Goal: Find specific page/section: Find specific page/section

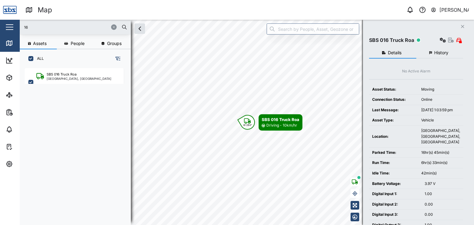
scroll to position [149, 96]
click at [13, 18] on div "Map 0 [PERSON_NAME] Close Map Dashboard Assets ATS Camera Generator Personnel T…" at bounding box center [237, 112] width 474 height 225
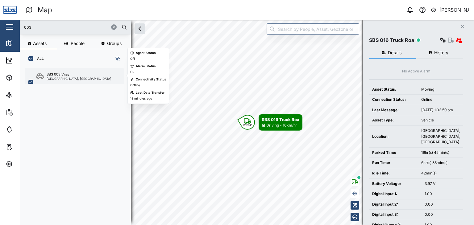
click at [77, 73] on div "SBS 003 Vijay" at bounding box center [79, 74] width 65 height 5
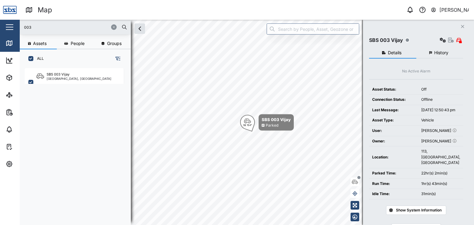
drag, startPoint x: 36, startPoint y: 27, endPoint x: 3, endPoint y: 15, distance: 35.2
click at [3, 15] on div "Map 0 [PERSON_NAME] Close Map Dashboard Assets ATS Camera Generator Personnel T…" at bounding box center [237, 112] width 474 height 225
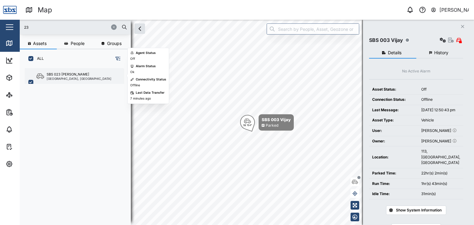
click at [59, 78] on div "[GEOGRAPHIC_DATA], [GEOGRAPHIC_DATA]" at bounding box center [79, 78] width 65 height 3
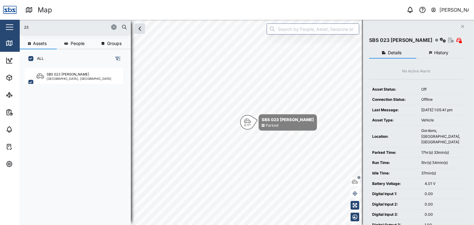
drag, startPoint x: 44, startPoint y: 28, endPoint x: 0, endPoint y: 28, distance: 44.1
click at [0, 28] on div "Map 0 [PERSON_NAME] Close Map Dashboard Assets ATS Camera Generator Personnel T…" at bounding box center [237, 112] width 474 height 225
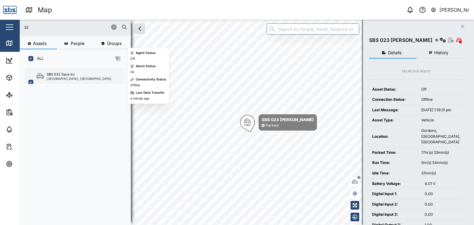
click at [70, 77] on div "[GEOGRAPHIC_DATA], [GEOGRAPHIC_DATA]" at bounding box center [79, 78] width 65 height 3
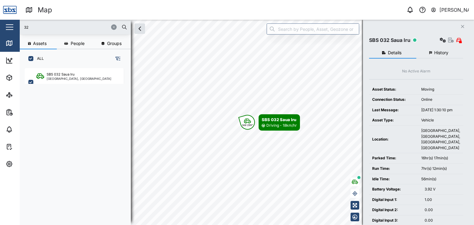
drag, startPoint x: 34, startPoint y: 23, endPoint x: 5, endPoint y: 19, distance: 29.6
click at [5, 19] on div "Map 0 [PERSON_NAME] Close Map Dashboard Assets ATS Camera Generator Personnel T…" at bounding box center [237, 112] width 474 height 225
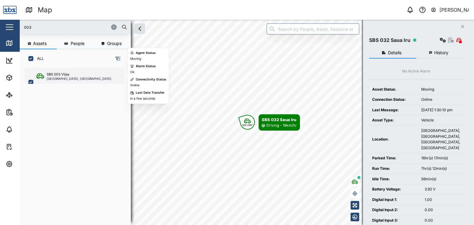
click at [57, 77] on div "[GEOGRAPHIC_DATA], [GEOGRAPHIC_DATA]" at bounding box center [79, 78] width 65 height 3
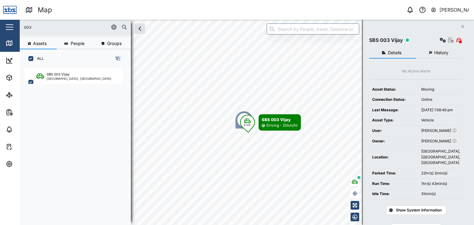
drag, startPoint x: 31, startPoint y: 28, endPoint x: 17, endPoint y: 28, distance: 13.6
click at [17, 28] on div "Map 0 [PERSON_NAME] Close Map Dashboard Assets ATS Camera Generator Personnel T…" at bounding box center [237, 112] width 474 height 225
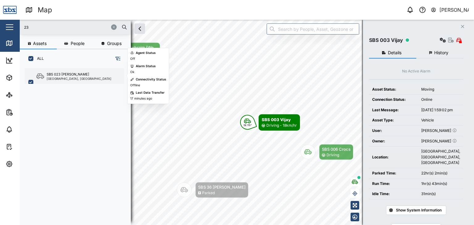
click at [55, 76] on div "SBS 023 [PERSON_NAME]" at bounding box center [68, 74] width 43 height 5
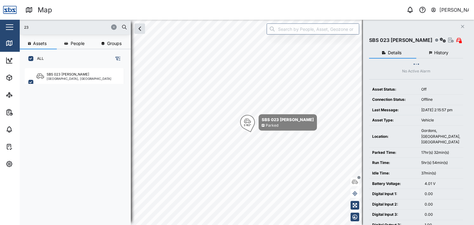
drag, startPoint x: 31, startPoint y: 25, endPoint x: 14, endPoint y: 26, distance: 17.0
click at [14, 26] on div "Map 0 [PERSON_NAME] Close Map Dashboard Assets ATS Camera Generator Personnel T…" at bounding box center [237, 112] width 474 height 225
drag, startPoint x: 36, startPoint y: 27, endPoint x: 16, endPoint y: 26, distance: 19.8
click at [16, 26] on div "Map 0 [PERSON_NAME] Close Map Dashboard Assets ATS Camera Generator Personnel T…" at bounding box center [237, 112] width 474 height 225
click at [41, 31] on div "16" at bounding box center [75, 27] width 111 height 15
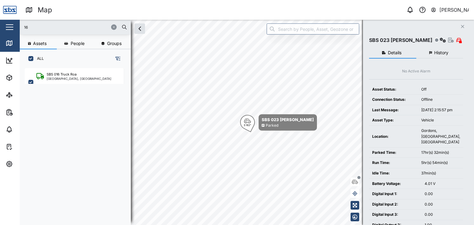
drag, startPoint x: 37, startPoint y: 26, endPoint x: 12, endPoint y: 24, distance: 25.4
click at [12, 24] on div "Map 0 [PERSON_NAME] Close Map Dashboard Assets ATS Camera Generator Personnel T…" at bounding box center [237, 112] width 474 height 225
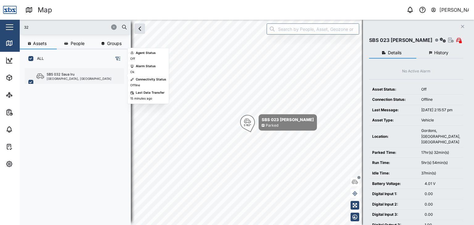
click at [83, 77] on div "[GEOGRAPHIC_DATA], [GEOGRAPHIC_DATA]" at bounding box center [79, 78] width 65 height 3
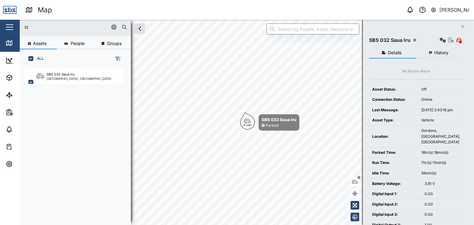
click at [34, 25] on input "32" at bounding box center [75, 27] width 104 height 9
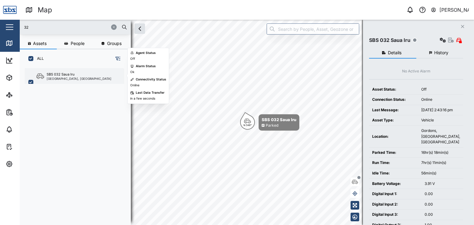
click at [66, 74] on div "SBS 032 Saua Iru" at bounding box center [61, 74] width 28 height 5
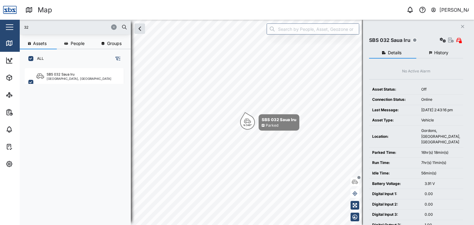
drag, startPoint x: 35, startPoint y: 24, endPoint x: 11, endPoint y: 21, distance: 24.8
click at [11, 21] on div "Map 0 [PERSON_NAME] Close Map Dashboard Assets ATS Camera Generator Personnel T…" at bounding box center [237, 112] width 474 height 225
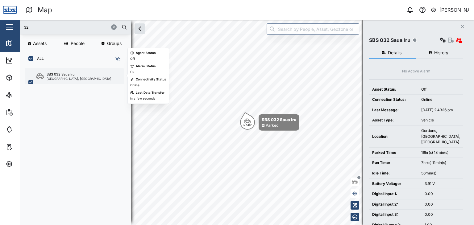
click at [72, 79] on div "[GEOGRAPHIC_DATA], [GEOGRAPHIC_DATA]" at bounding box center [79, 78] width 65 height 3
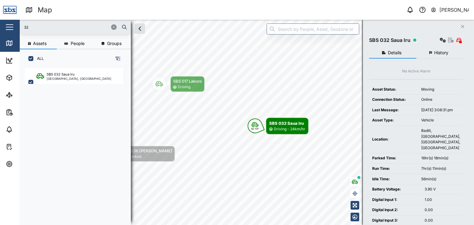
drag, startPoint x: 30, startPoint y: 25, endPoint x: 14, endPoint y: 25, distance: 15.4
click at [14, 25] on div "Map 0 [PERSON_NAME] Close Map Dashboard Assets ATS Camera Generator Personnel T…" at bounding box center [237, 112] width 474 height 225
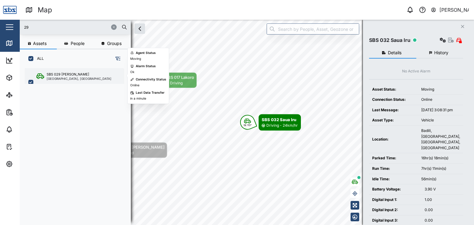
click at [56, 76] on div "SBS 029 [PERSON_NAME]" at bounding box center [68, 74] width 43 height 5
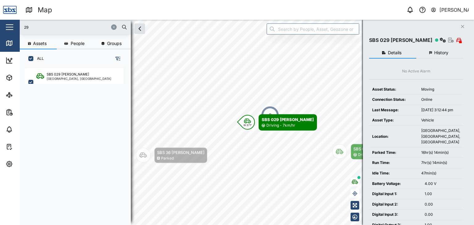
drag, startPoint x: 39, startPoint y: 30, endPoint x: 6, endPoint y: 27, distance: 33.4
click at [6, 27] on div "Map 0 [PERSON_NAME] Close Map Dashboard Assets ATS Camera Generator Personnel T…" at bounding box center [237, 112] width 474 height 225
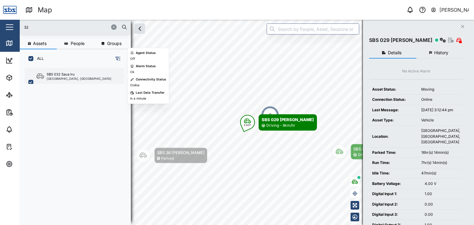
click at [57, 77] on div "[GEOGRAPHIC_DATA], [GEOGRAPHIC_DATA]" at bounding box center [79, 78] width 65 height 3
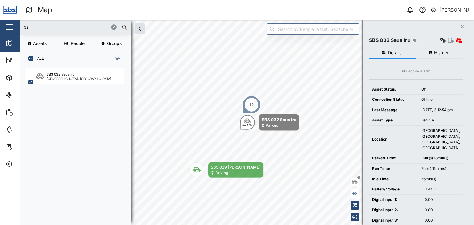
drag, startPoint x: 45, startPoint y: 27, endPoint x: 13, endPoint y: 28, distance: 32.1
click at [13, 28] on div "Map 0 [PERSON_NAME] Close Map Dashboard Assets ATS Camera Generator Personnel T…" at bounding box center [237, 112] width 474 height 225
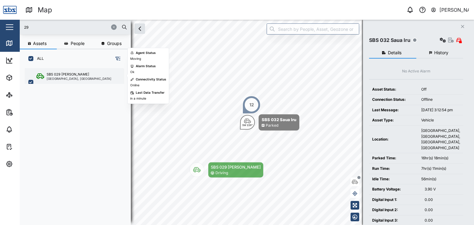
click at [54, 73] on div "SBS 029 [PERSON_NAME]" at bounding box center [68, 74] width 43 height 5
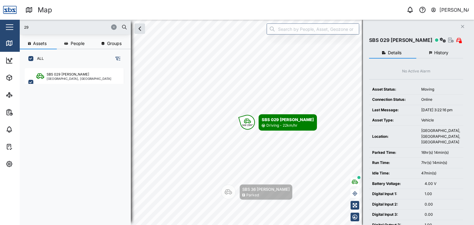
drag, startPoint x: 32, startPoint y: 26, endPoint x: 0, endPoint y: 28, distance: 31.9
click at [0, 28] on div "Map 0 [PERSON_NAME] Close Map Dashboard Assets ATS Camera Generator Personnel T…" at bounding box center [237, 112] width 474 height 225
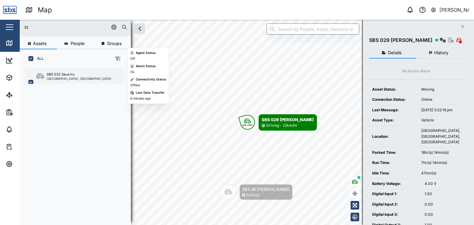
click at [74, 77] on div "[GEOGRAPHIC_DATA], [GEOGRAPHIC_DATA]" at bounding box center [79, 78] width 65 height 3
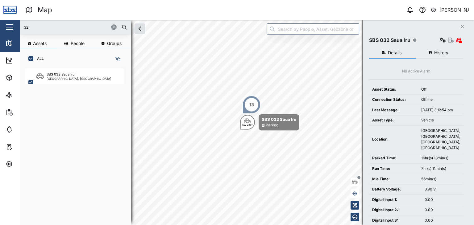
drag, startPoint x: 35, startPoint y: 25, endPoint x: 6, endPoint y: 26, distance: 28.7
click at [6, 26] on div "Map 0 [PERSON_NAME] Close Map Dashboard Assets ATS Camera Generator Personnel T…" at bounding box center [237, 112] width 474 height 225
drag, startPoint x: 38, startPoint y: 27, endPoint x: 10, endPoint y: 27, distance: 27.2
click at [10, 27] on div "Map 0 [PERSON_NAME] Close Map Dashboard Assets ATS Camera Generator Personnel T…" at bounding box center [237, 112] width 474 height 225
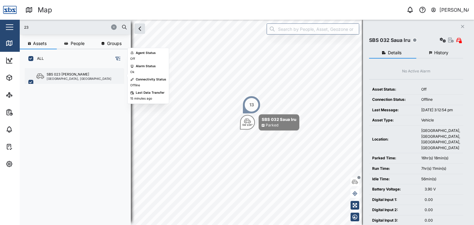
click at [72, 79] on div "[GEOGRAPHIC_DATA], [GEOGRAPHIC_DATA]" at bounding box center [79, 78] width 65 height 3
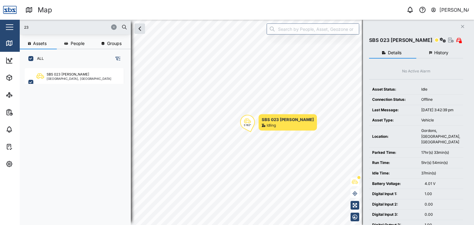
drag, startPoint x: 46, startPoint y: 29, endPoint x: 10, endPoint y: 31, distance: 35.6
click at [10, 31] on div "Map 0 [PERSON_NAME] Close Map Dashboard Assets ATS Camera Generator Personnel T…" at bounding box center [237, 112] width 474 height 225
type input "29"
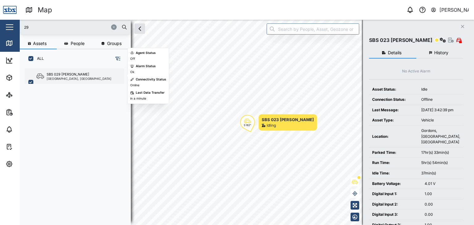
click at [62, 76] on div "SBS 029 [PERSON_NAME]" at bounding box center [68, 74] width 43 height 5
